Goal: Information Seeking & Learning: Learn about a topic

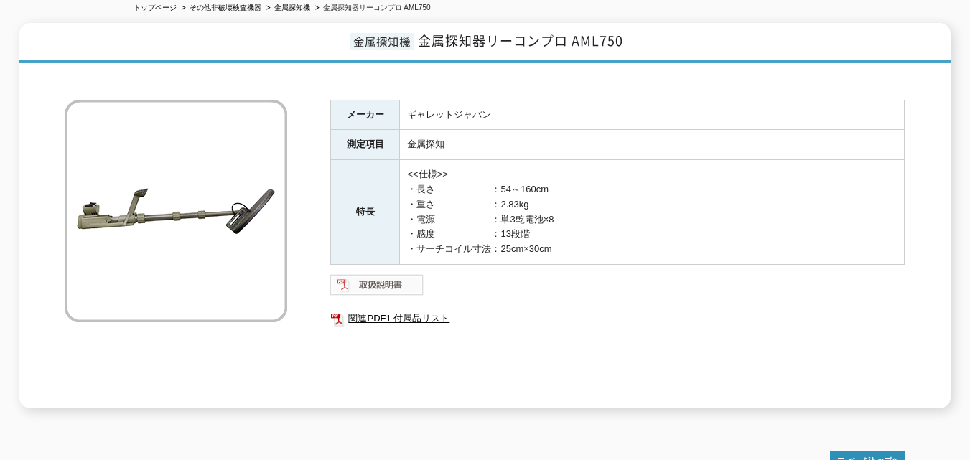
click at [375, 279] on img at bounding box center [377, 285] width 94 height 23
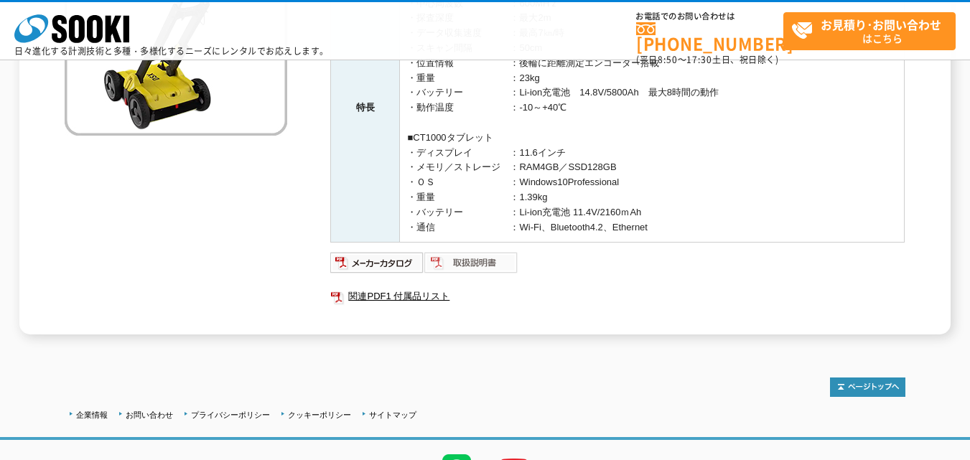
click at [477, 265] on img at bounding box center [471, 262] width 94 height 23
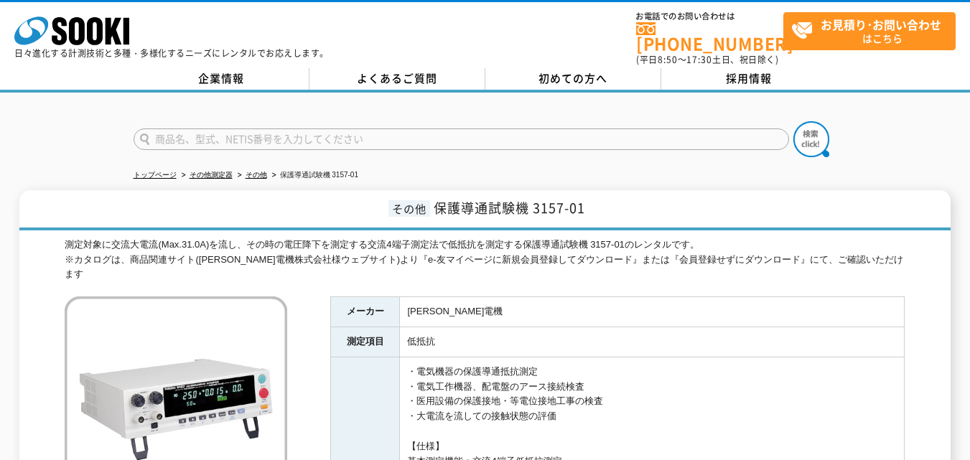
scroll to position [500, 0]
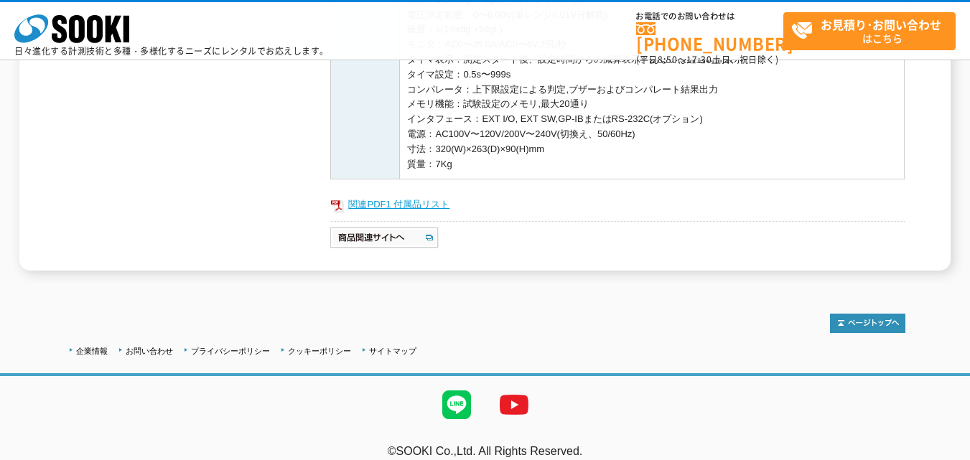
click at [397, 195] on link "関連PDF1 付属品リスト" at bounding box center [617, 204] width 574 height 19
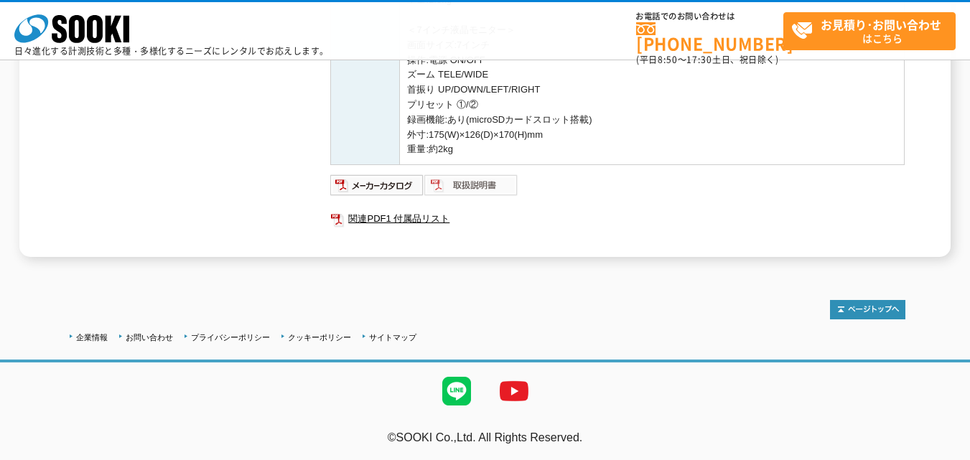
click at [481, 185] on img at bounding box center [471, 185] width 94 height 23
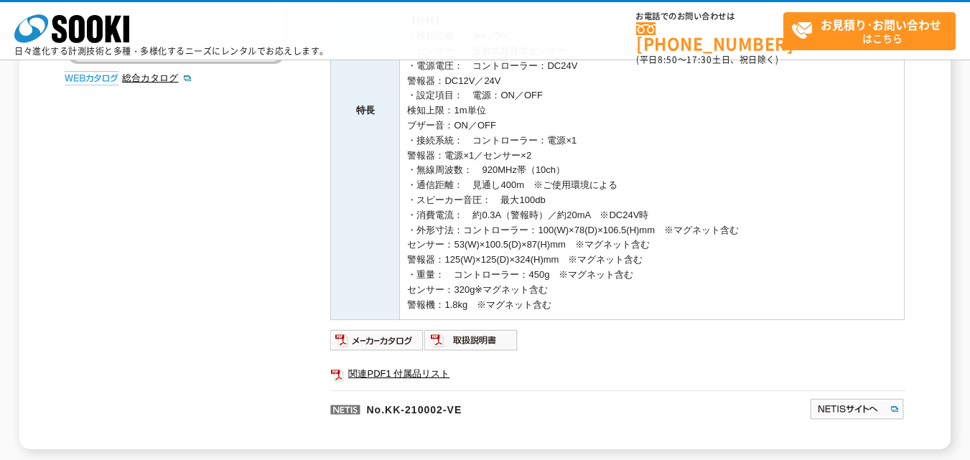
scroll to position [431, 0]
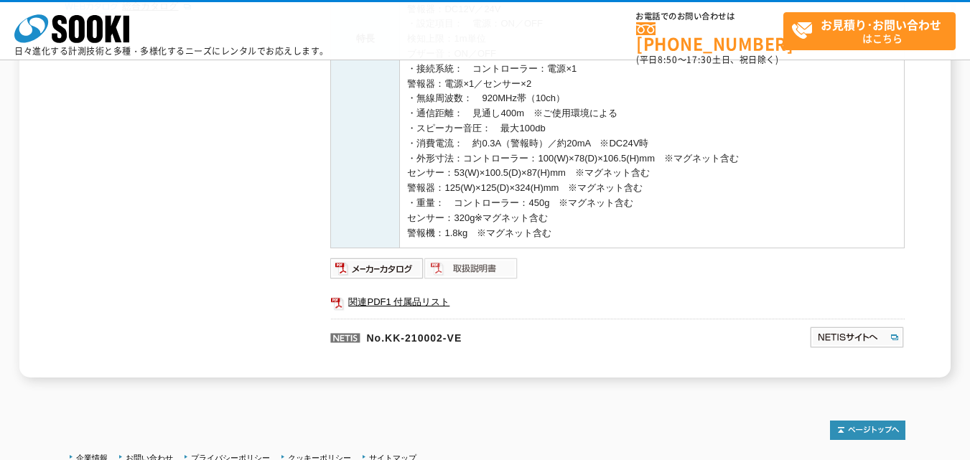
click at [486, 272] on img at bounding box center [471, 268] width 94 height 23
